Goal: Use online tool/utility

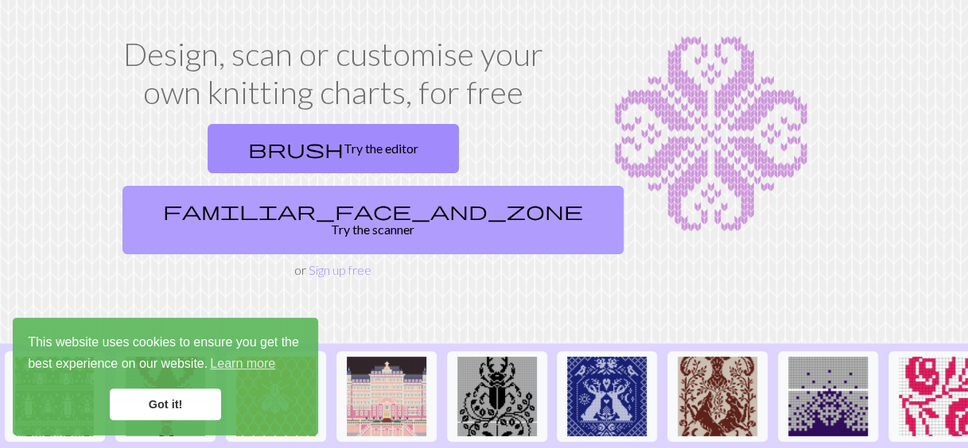
scroll to position [71, 0]
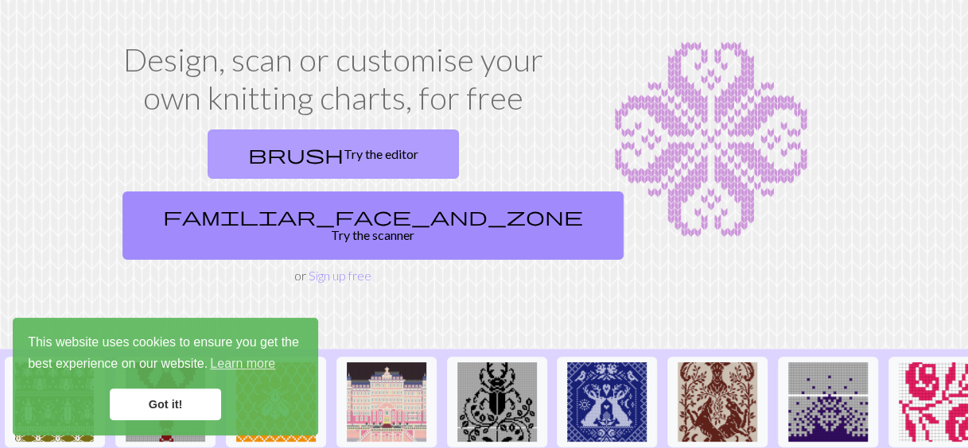
click at [232, 143] on link "brush Try the editor" at bounding box center [333, 154] width 251 height 49
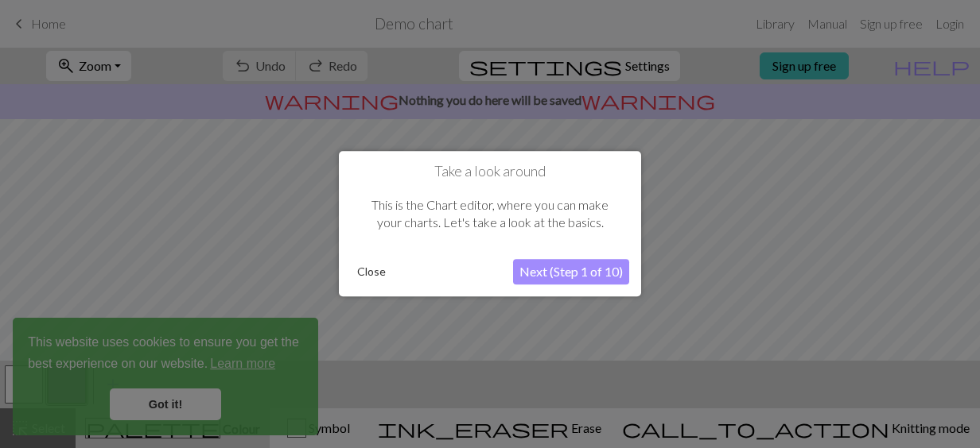
click at [366, 275] on button "Close" at bounding box center [371, 273] width 41 height 24
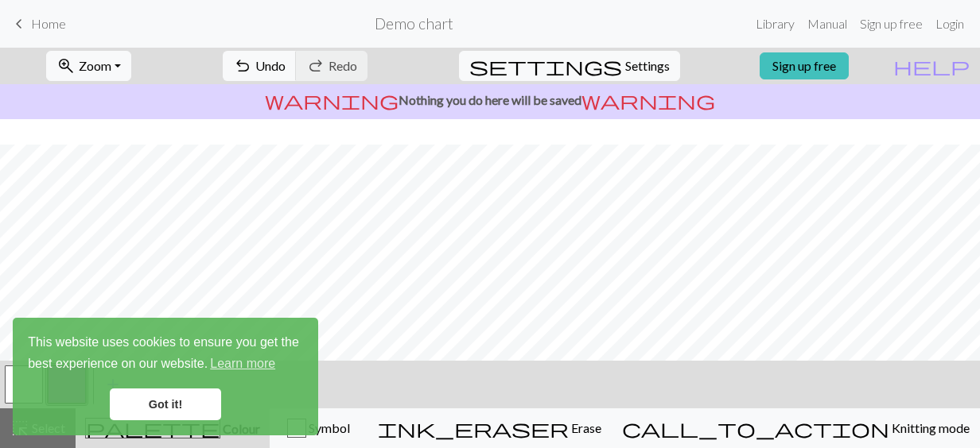
scroll to position [14, 0]
click at [175, 412] on link "Got it!" at bounding box center [165, 405] width 111 height 32
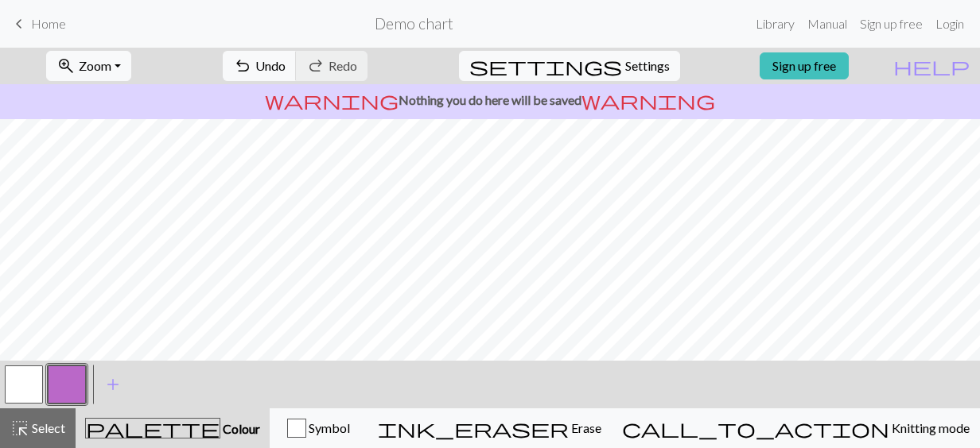
click at [36, 388] on button "button" at bounding box center [24, 385] width 38 height 38
click at [68, 380] on button "button" at bounding box center [67, 385] width 38 height 38
click at [285, 64] on span "Undo" at bounding box center [270, 65] width 30 height 15
click at [603, 65] on span "settings" at bounding box center [545, 66] width 153 height 22
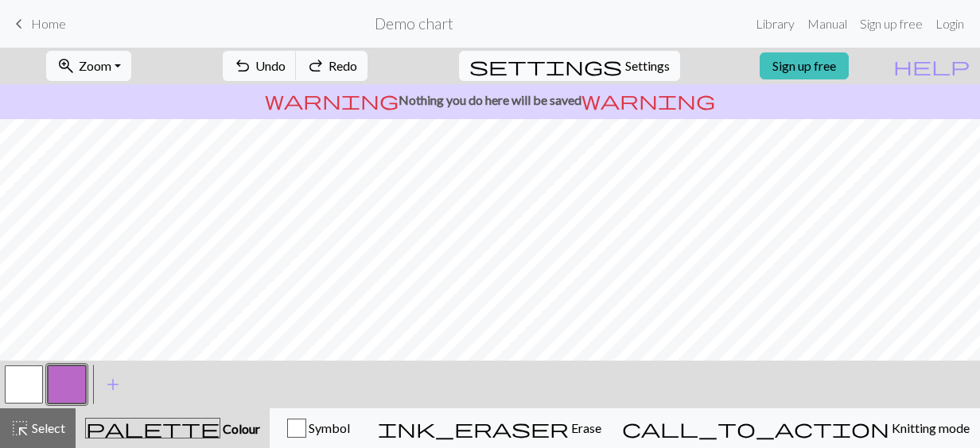
select select "aran"
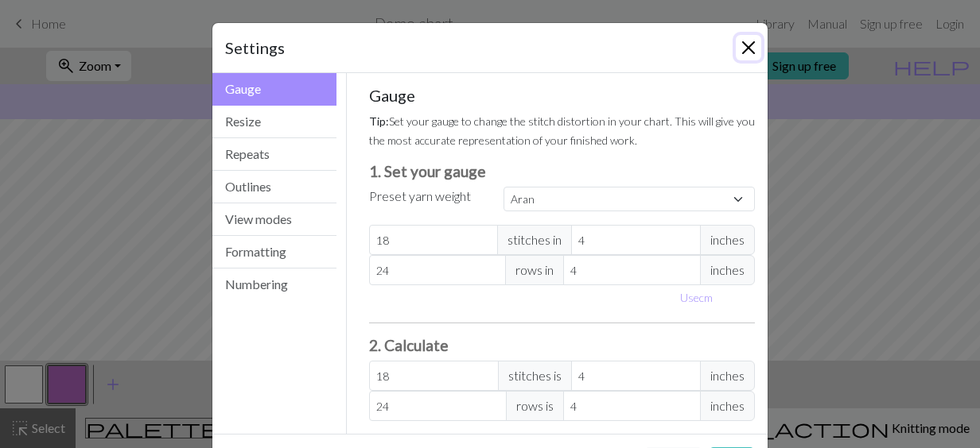
click at [744, 45] on button "Close" at bounding box center [747, 47] width 25 height 25
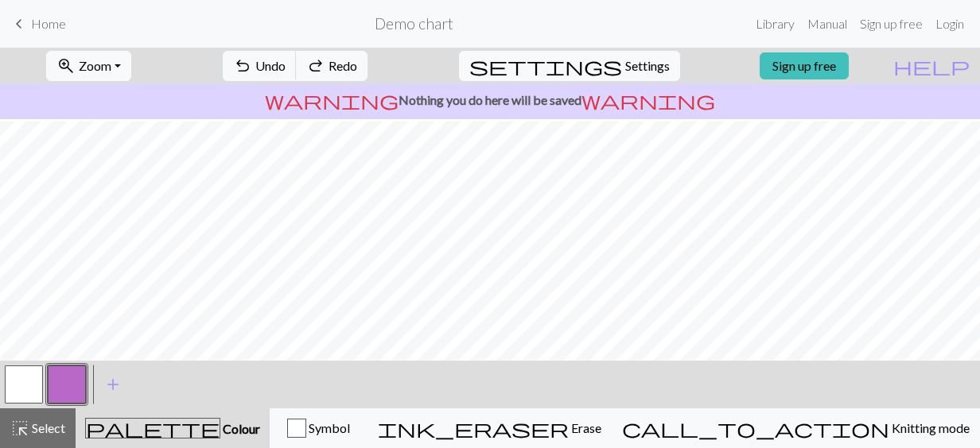
scroll to position [350, 0]
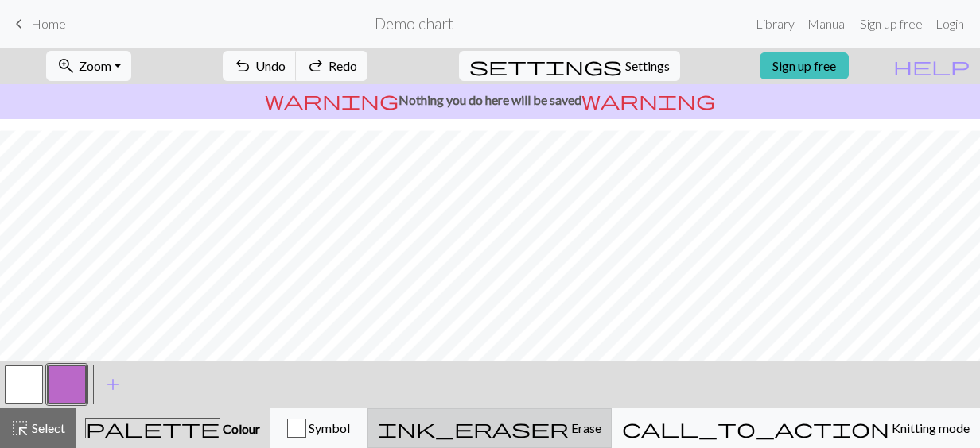
click at [576, 421] on div "ink_eraser Erase Erase" at bounding box center [489, 428] width 223 height 19
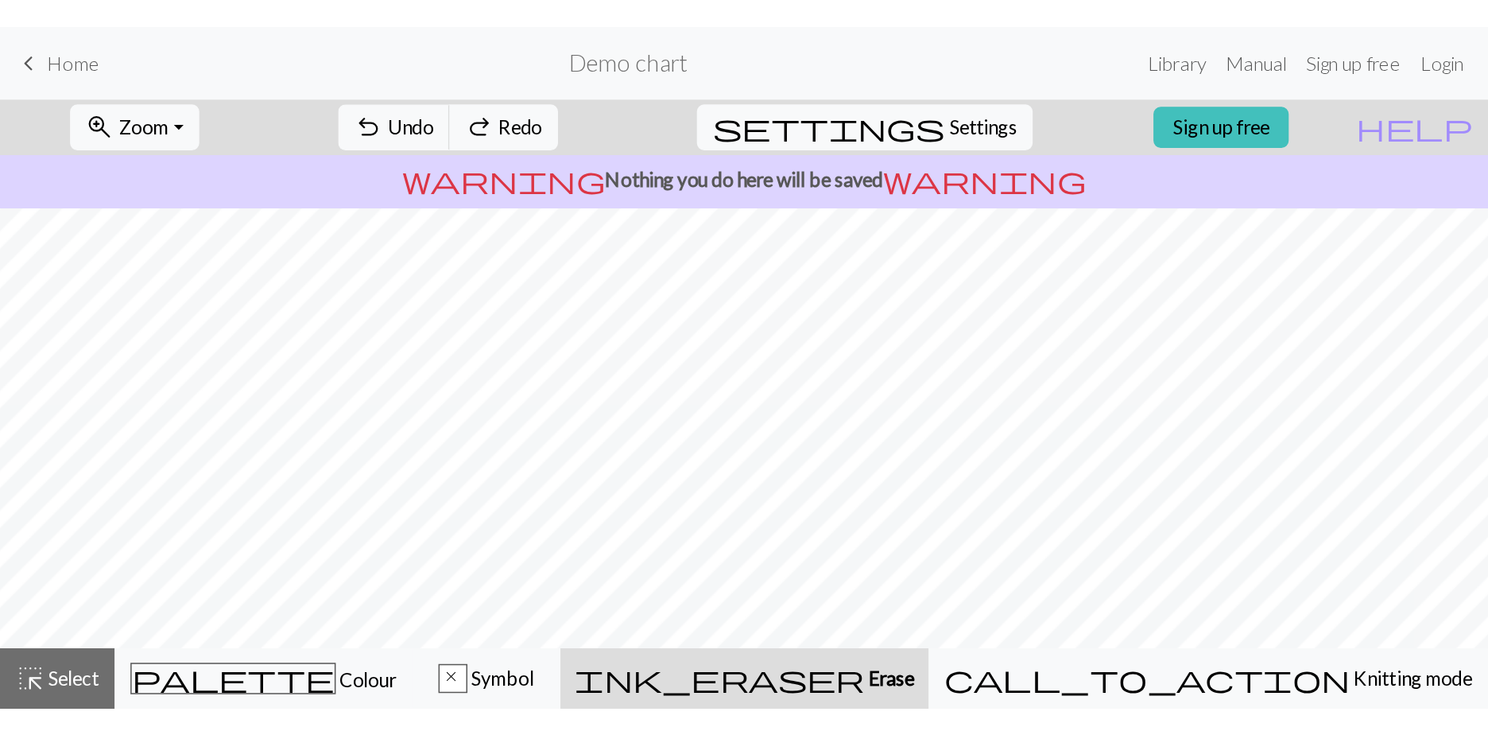
scroll to position [0, 0]
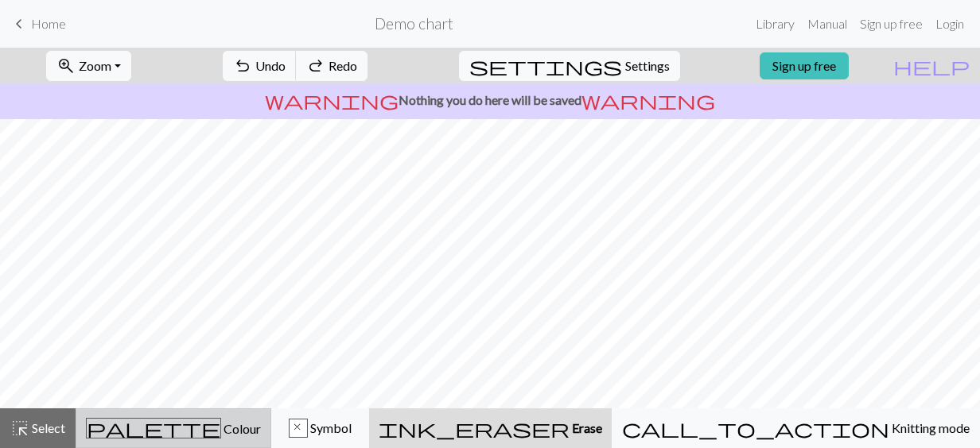
click at [221, 431] on span "Colour" at bounding box center [241, 428] width 40 height 15
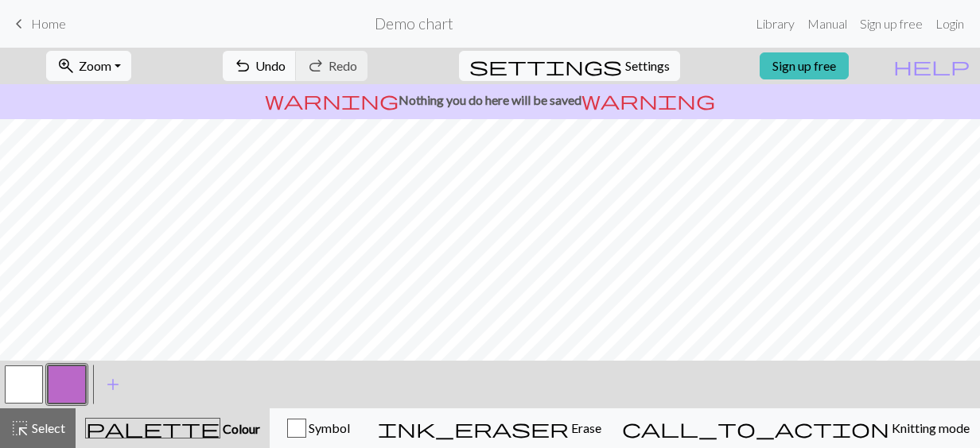
click at [16, 393] on button "button" at bounding box center [24, 385] width 38 height 38
click at [60, 390] on button "button" at bounding box center [67, 385] width 38 height 38
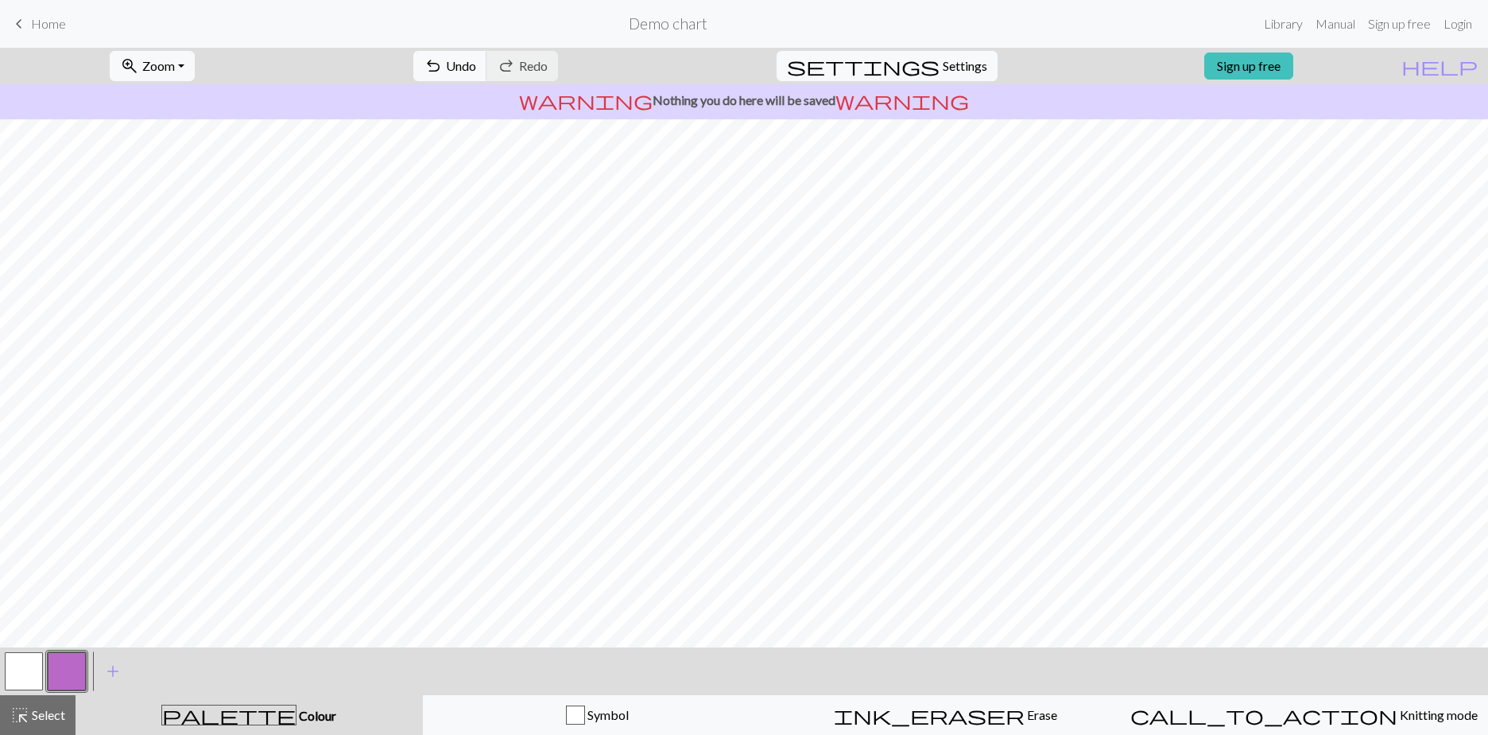
click at [32, 448] on button "button" at bounding box center [24, 671] width 38 height 38
click at [21, 448] on span "highlight_alt" at bounding box center [19, 715] width 19 height 22
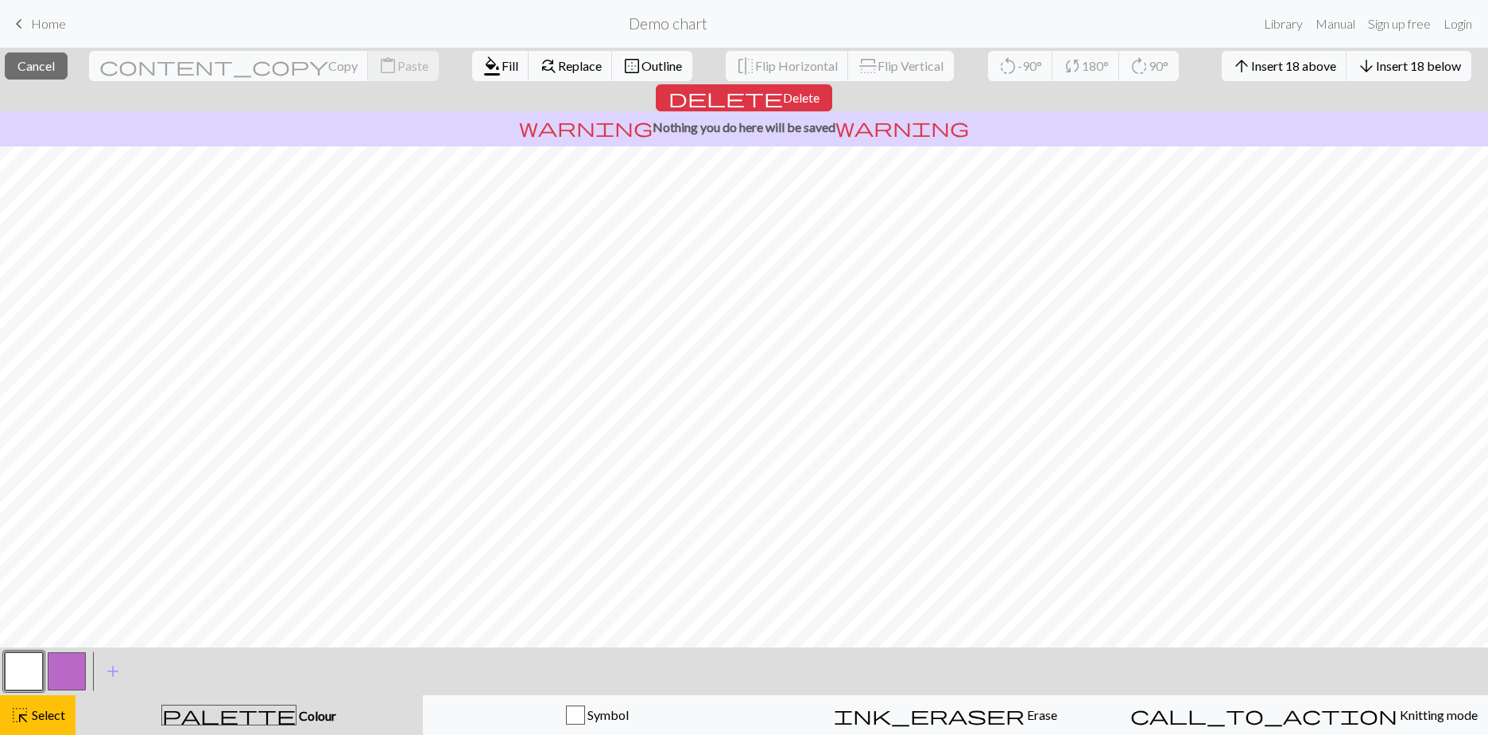
click at [17, 448] on button "button" at bounding box center [24, 671] width 38 height 38
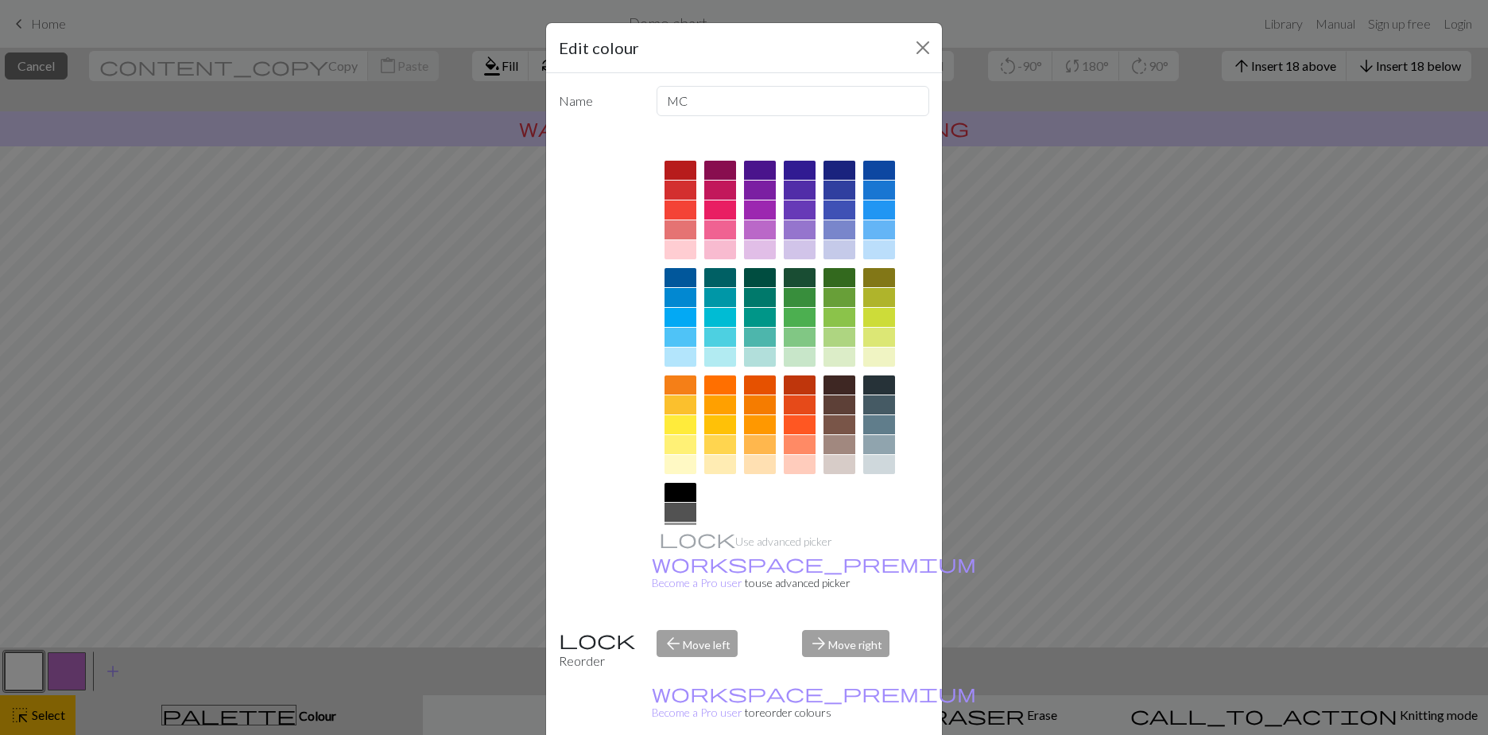
scroll to position [75, 0]
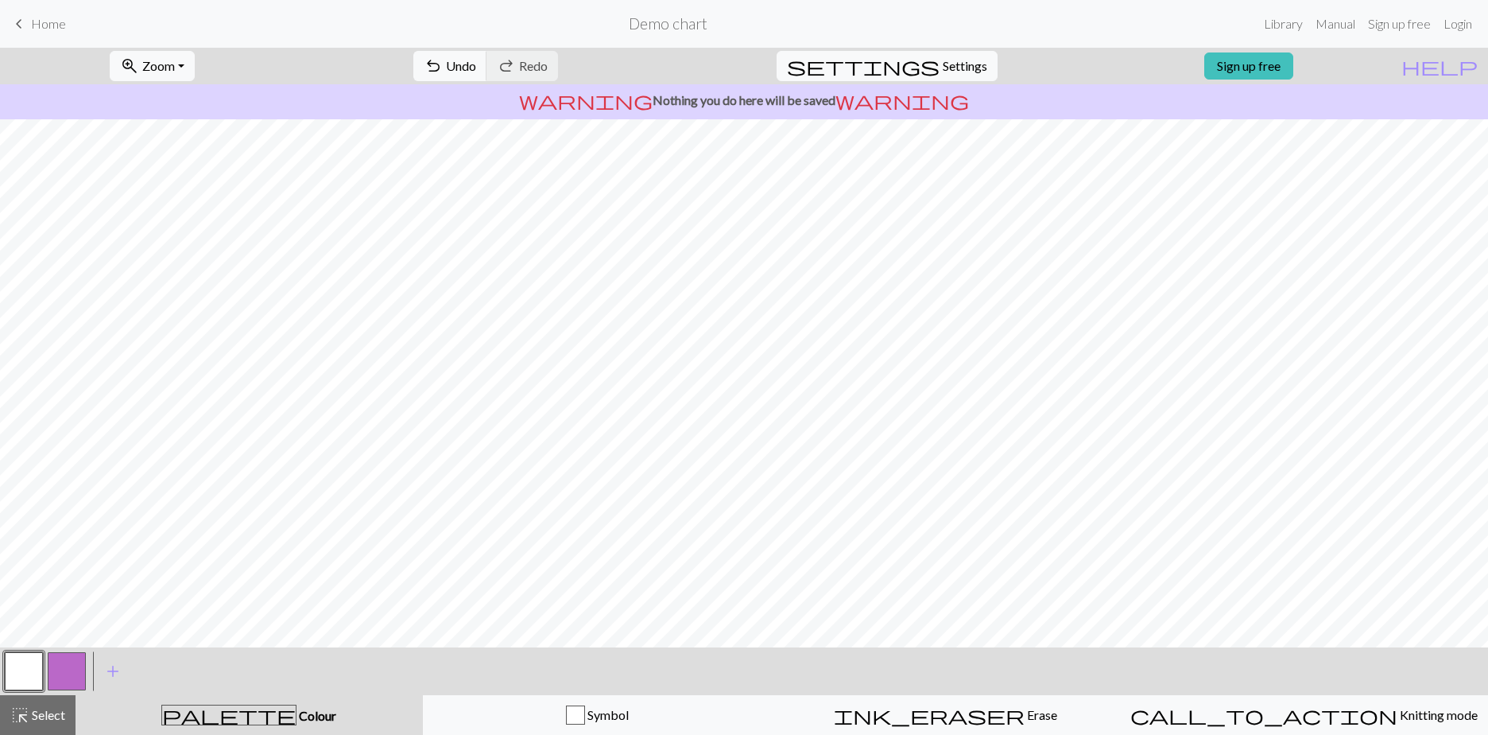
click at [32, 448] on button "button" at bounding box center [24, 671] width 38 height 38
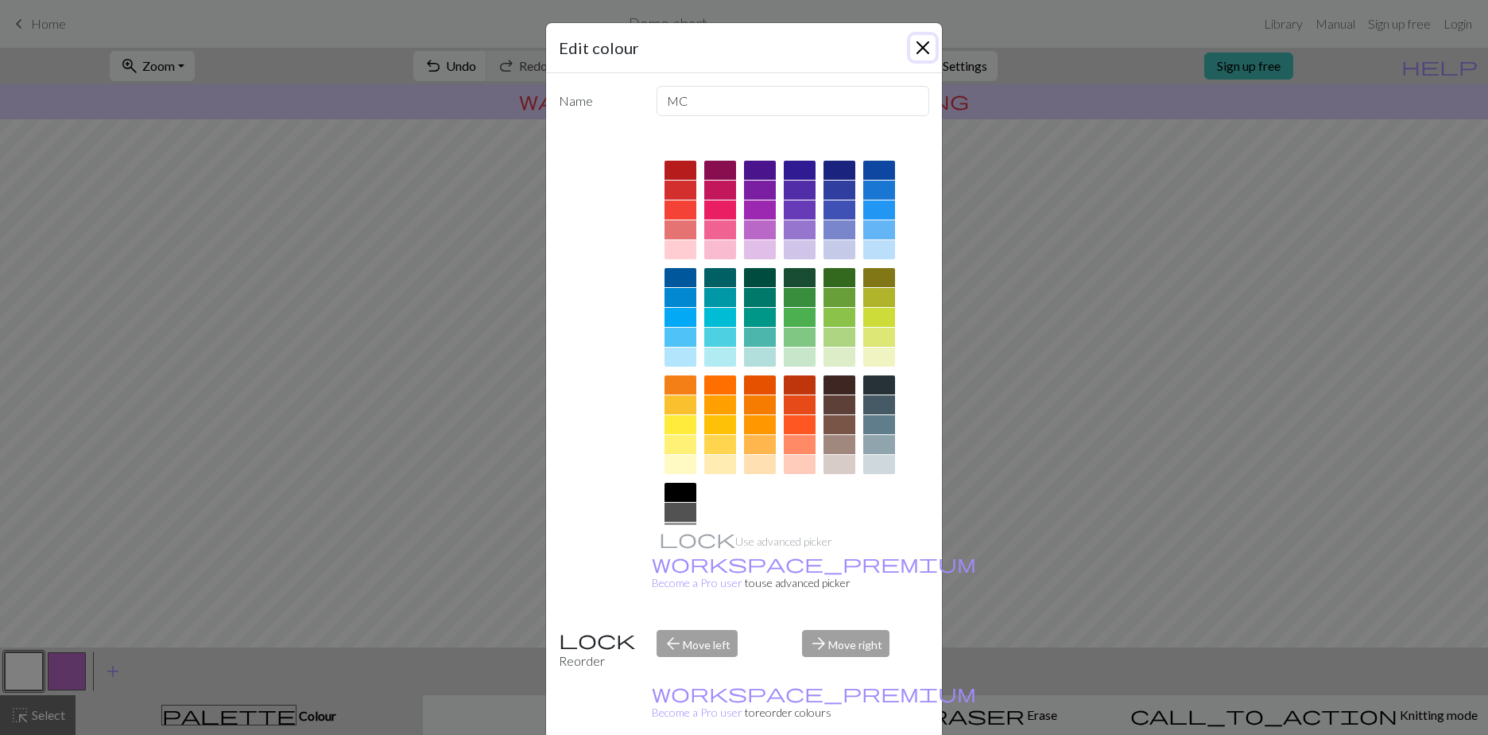
click at [915, 41] on button "Close" at bounding box center [922, 47] width 25 height 25
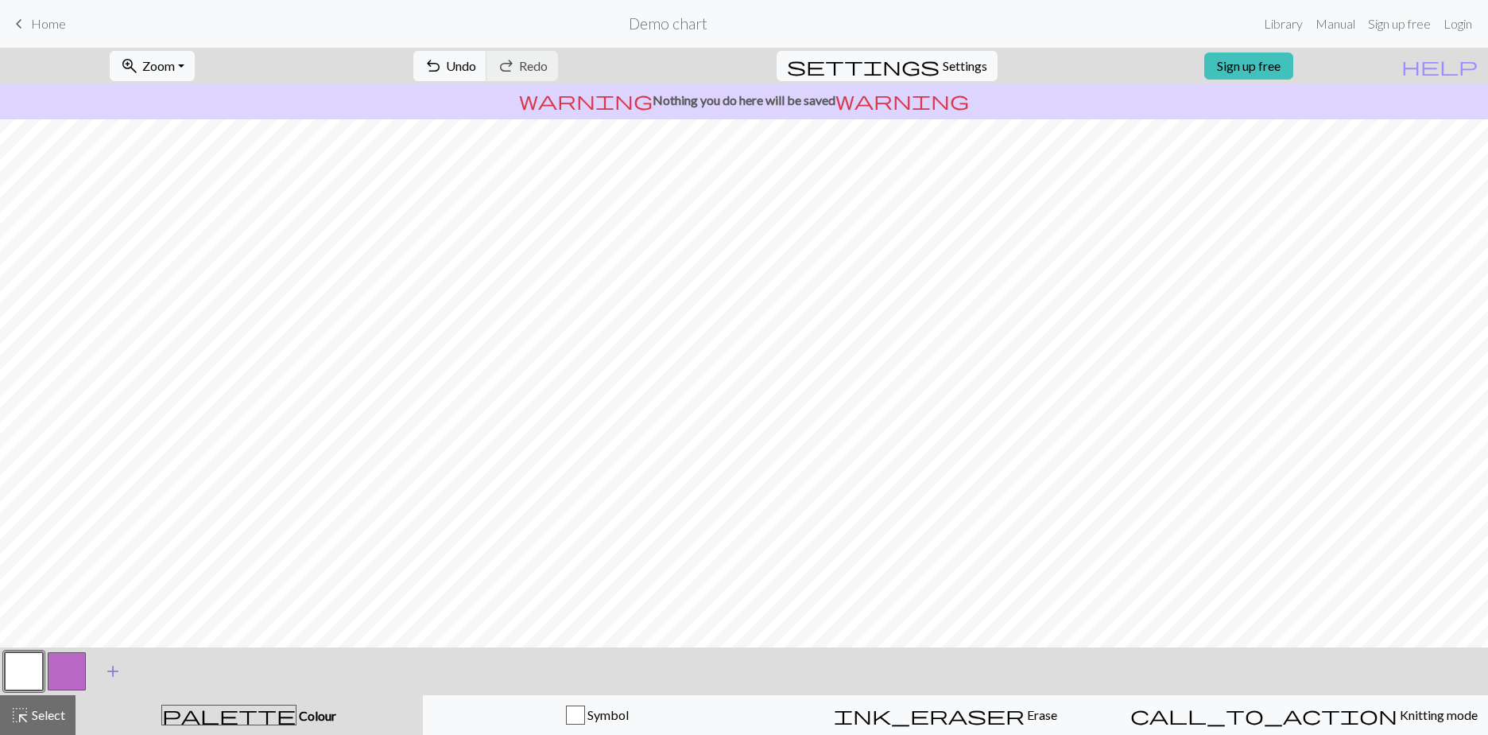
click at [111, 448] on span "add" at bounding box center [112, 671] width 19 height 22
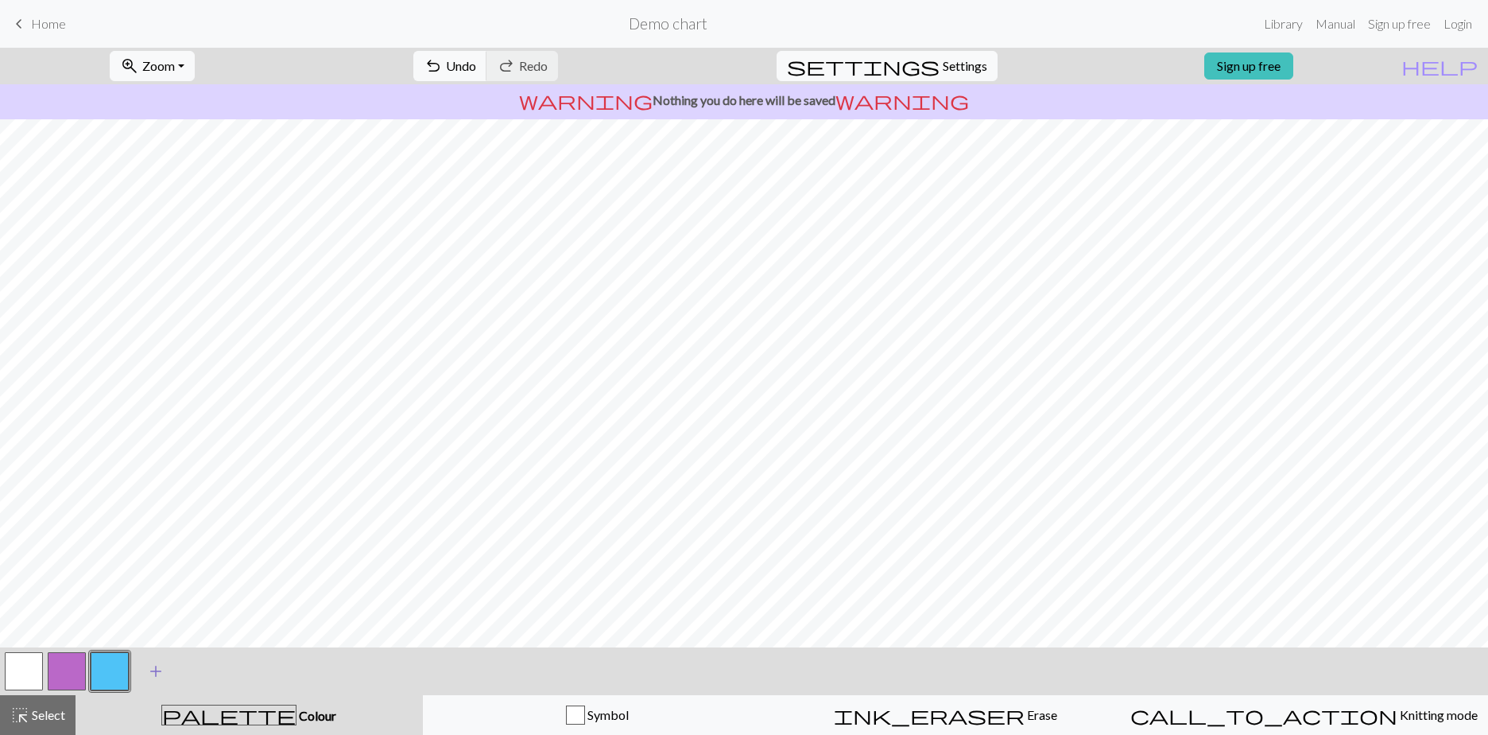
click at [154, 448] on span "add" at bounding box center [155, 671] width 19 height 22
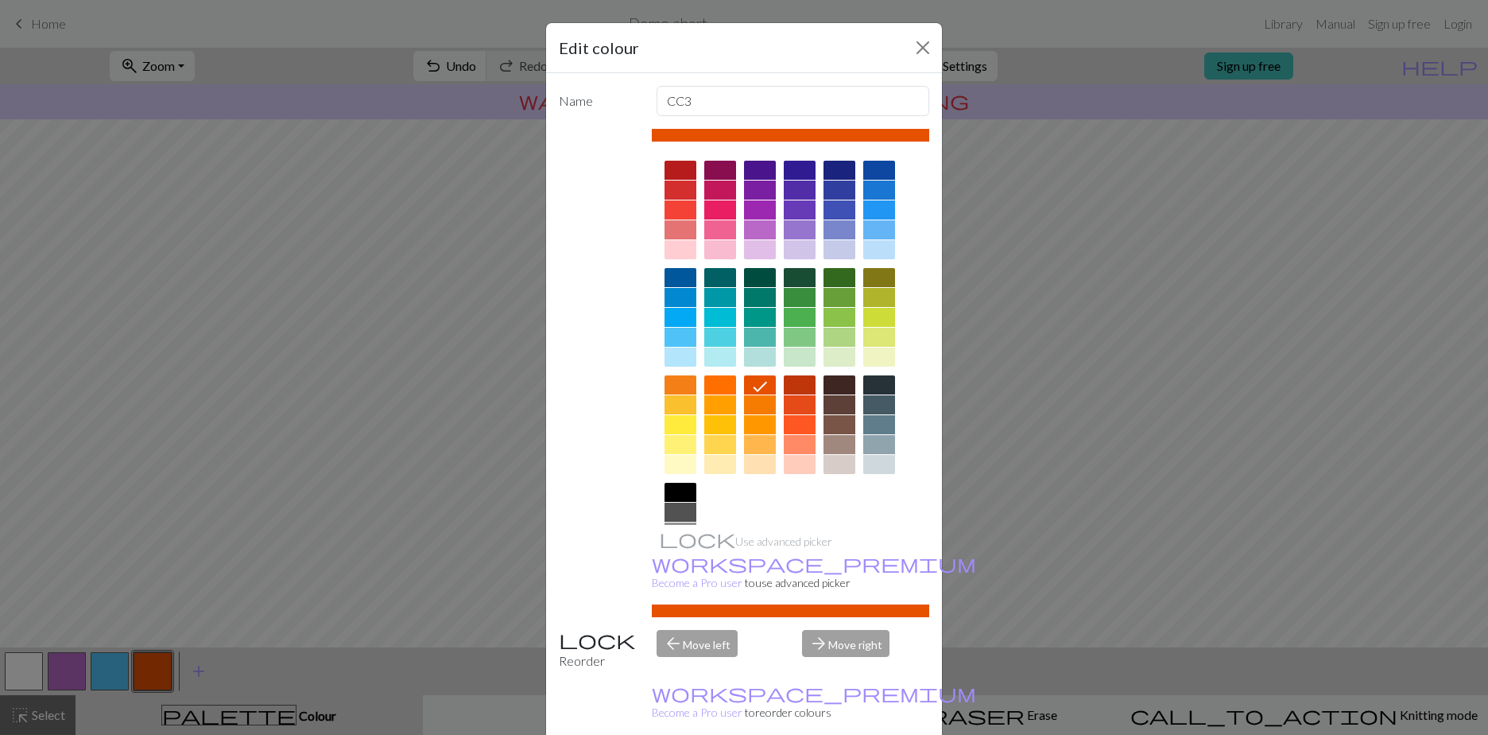
click at [677, 448] on div at bounding box center [681, 492] width 32 height 19
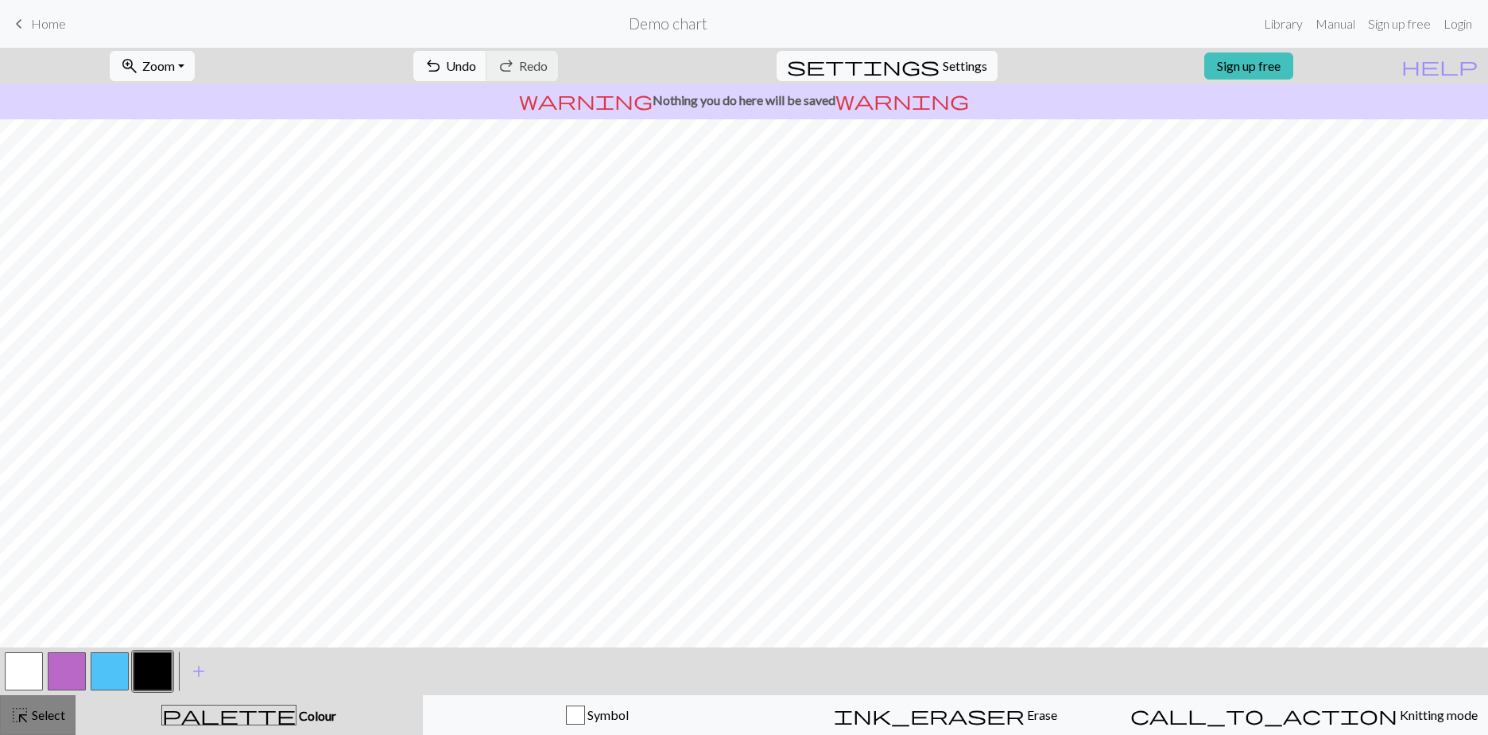
click at [50, 448] on span "Select" at bounding box center [47, 714] width 36 height 15
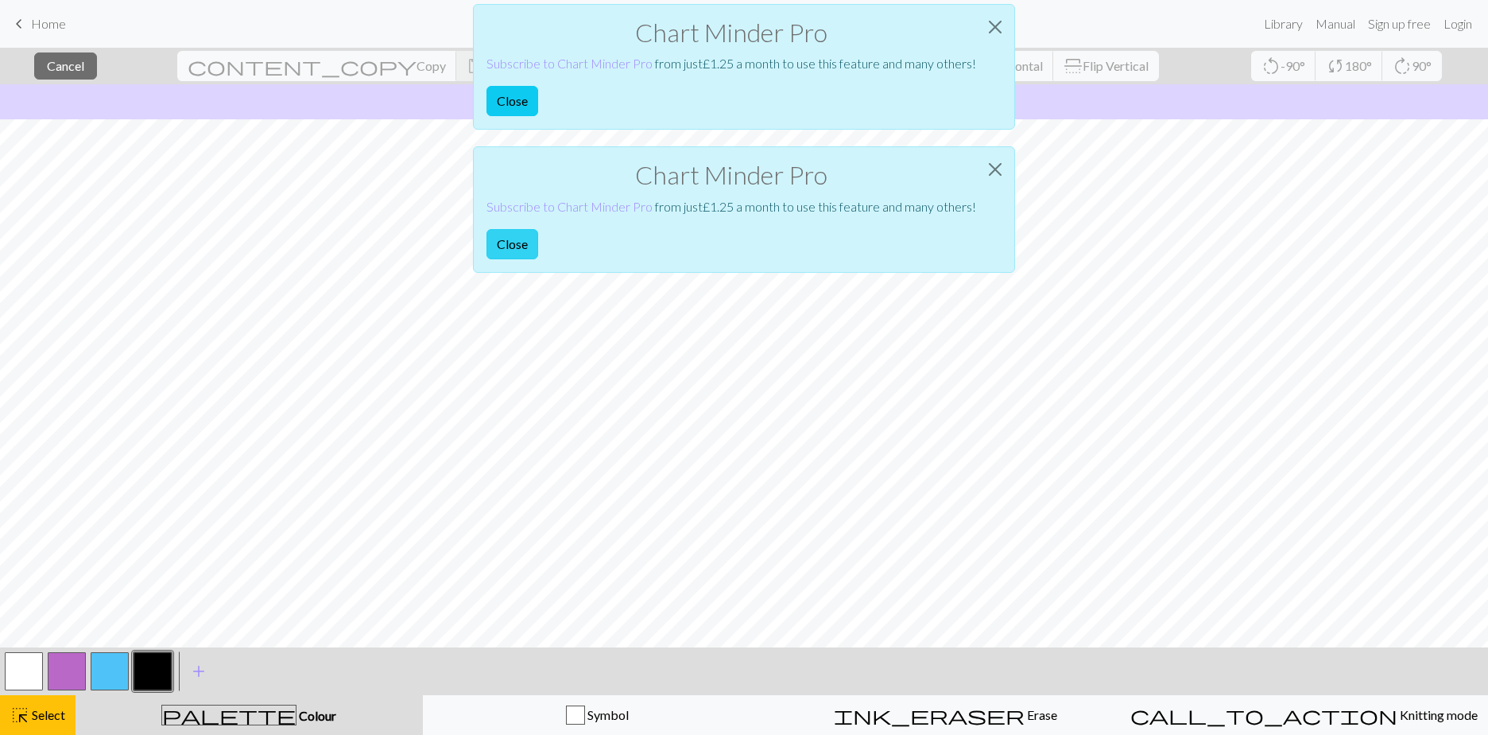
click at [523, 245] on button "Close" at bounding box center [513, 244] width 52 height 30
